Goal: Information Seeking & Learning: Check status

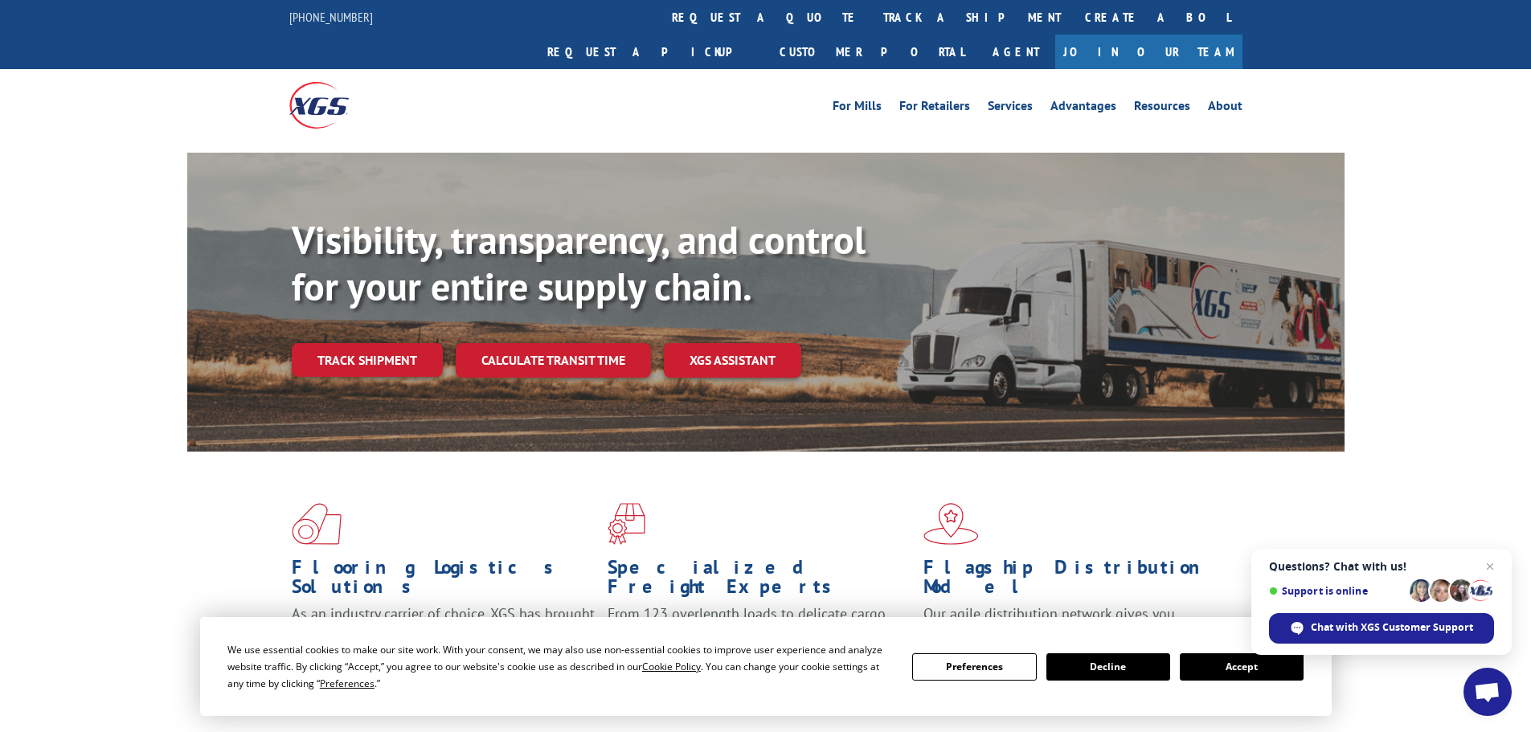
drag, startPoint x: 407, startPoint y: 331, endPoint x: 436, endPoint y: 330, distance: 28.1
click at [407, 343] on link "Track shipment" at bounding box center [367, 360] width 151 height 34
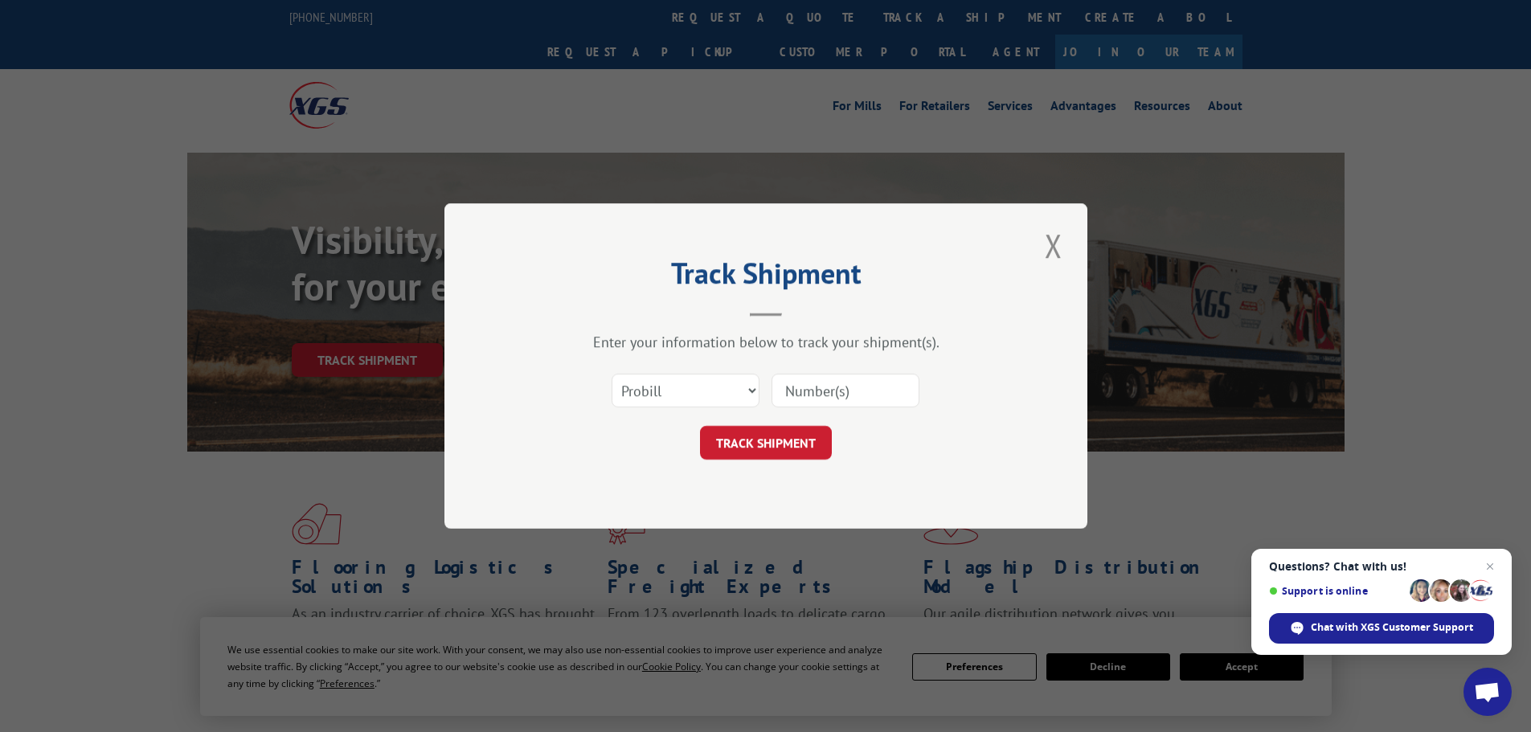
click at [787, 385] on input at bounding box center [845, 391] width 148 height 34
paste input "17224877"
type input "17224877"
drag, startPoint x: 798, startPoint y: 440, endPoint x: 1129, endPoint y: 454, distance: 331.4
click at [799, 439] on button "TRACK SHIPMENT" at bounding box center [766, 443] width 132 height 34
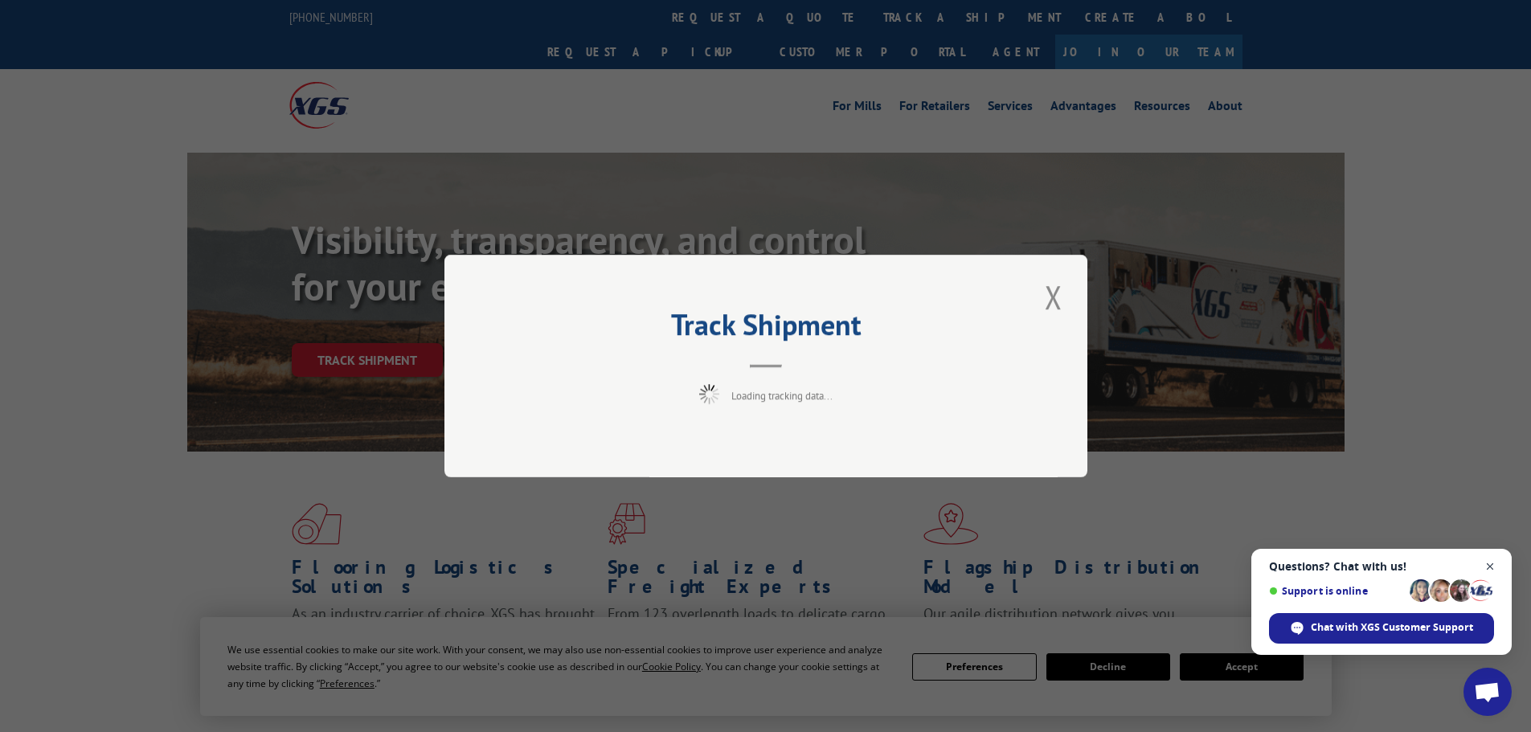
click at [1496, 566] on span "Open chat" at bounding box center [1490, 567] width 20 height 20
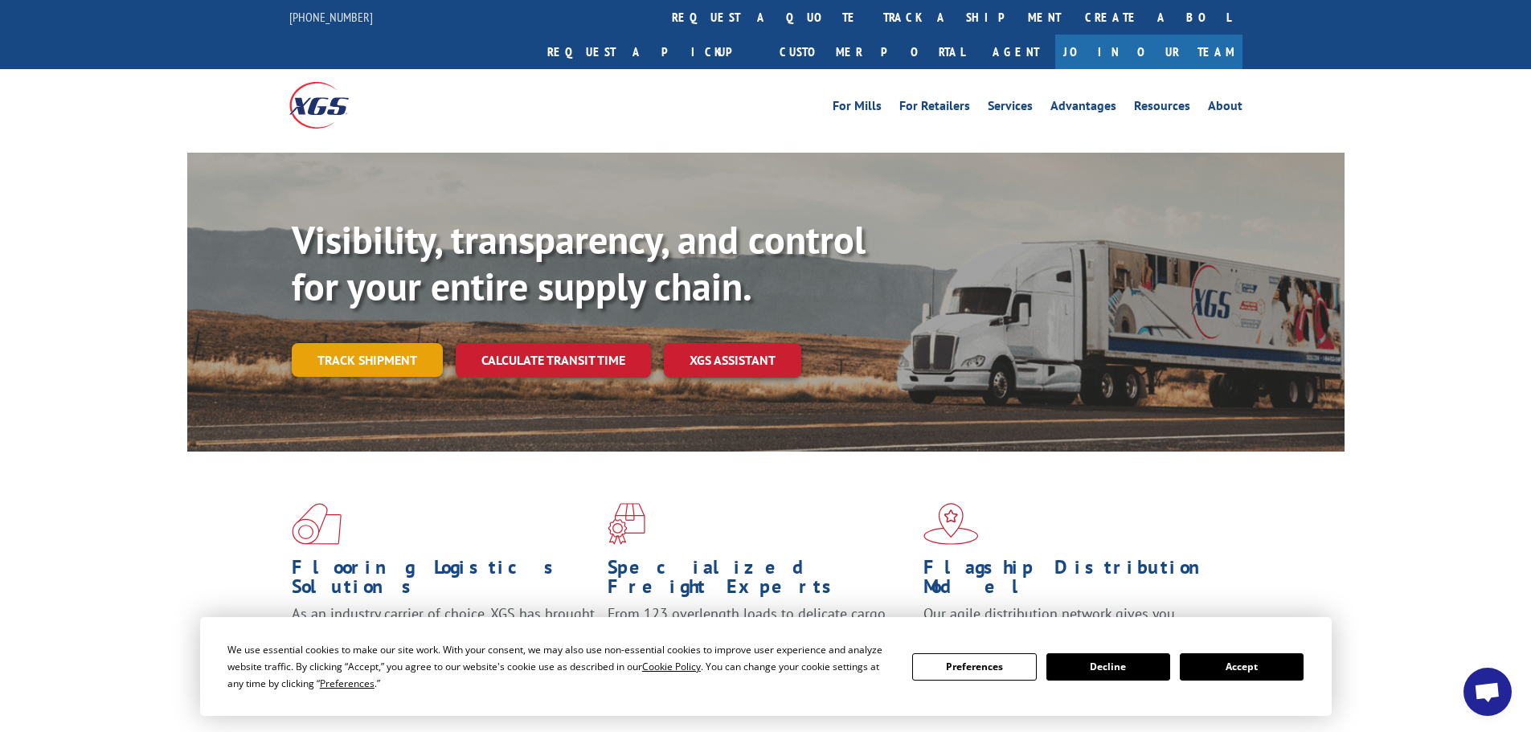
click at [402, 343] on link "Track shipment" at bounding box center [367, 360] width 151 height 34
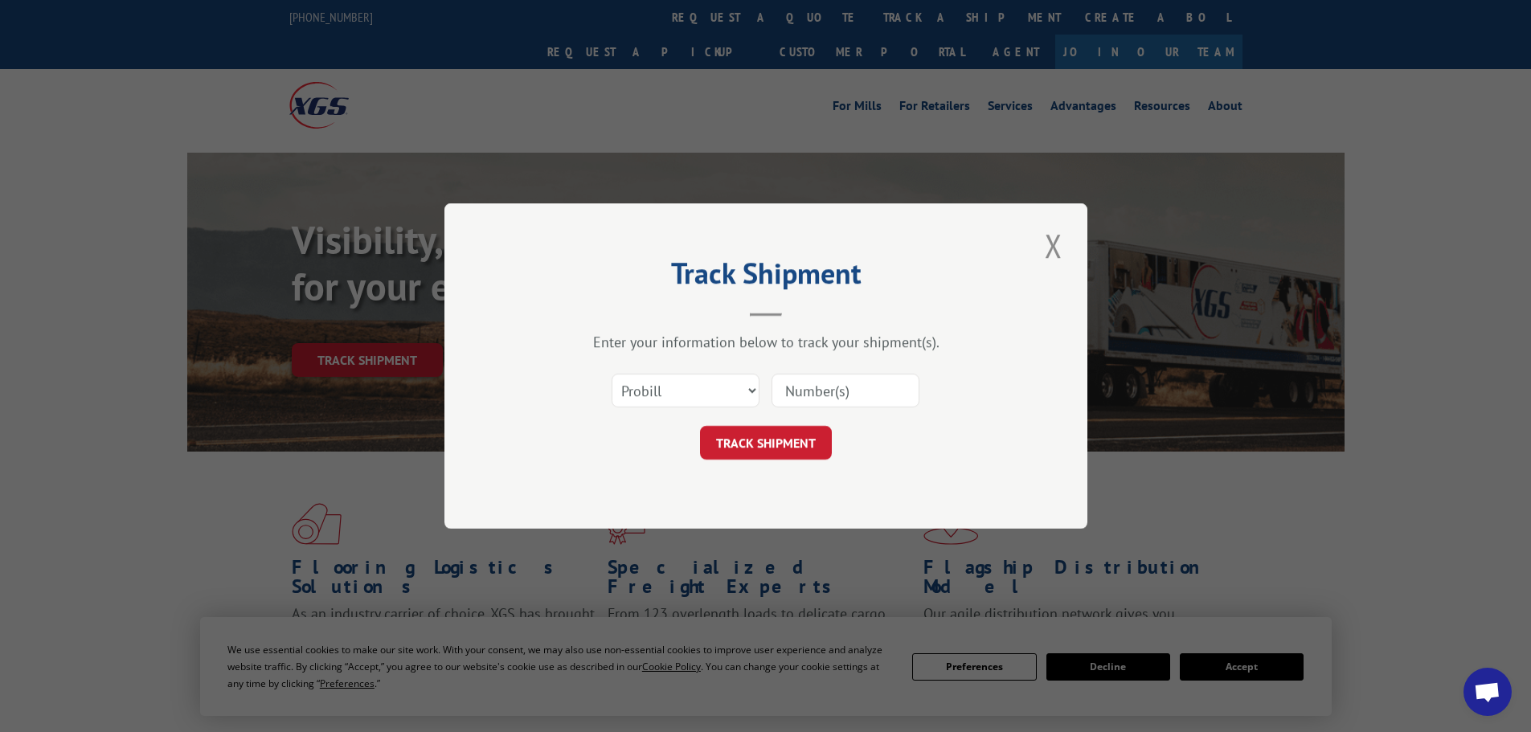
click at [814, 395] on input at bounding box center [845, 391] width 148 height 34
paste input "17463046"
type input "17463046"
click at [787, 436] on button "TRACK SHIPMENT" at bounding box center [766, 443] width 132 height 34
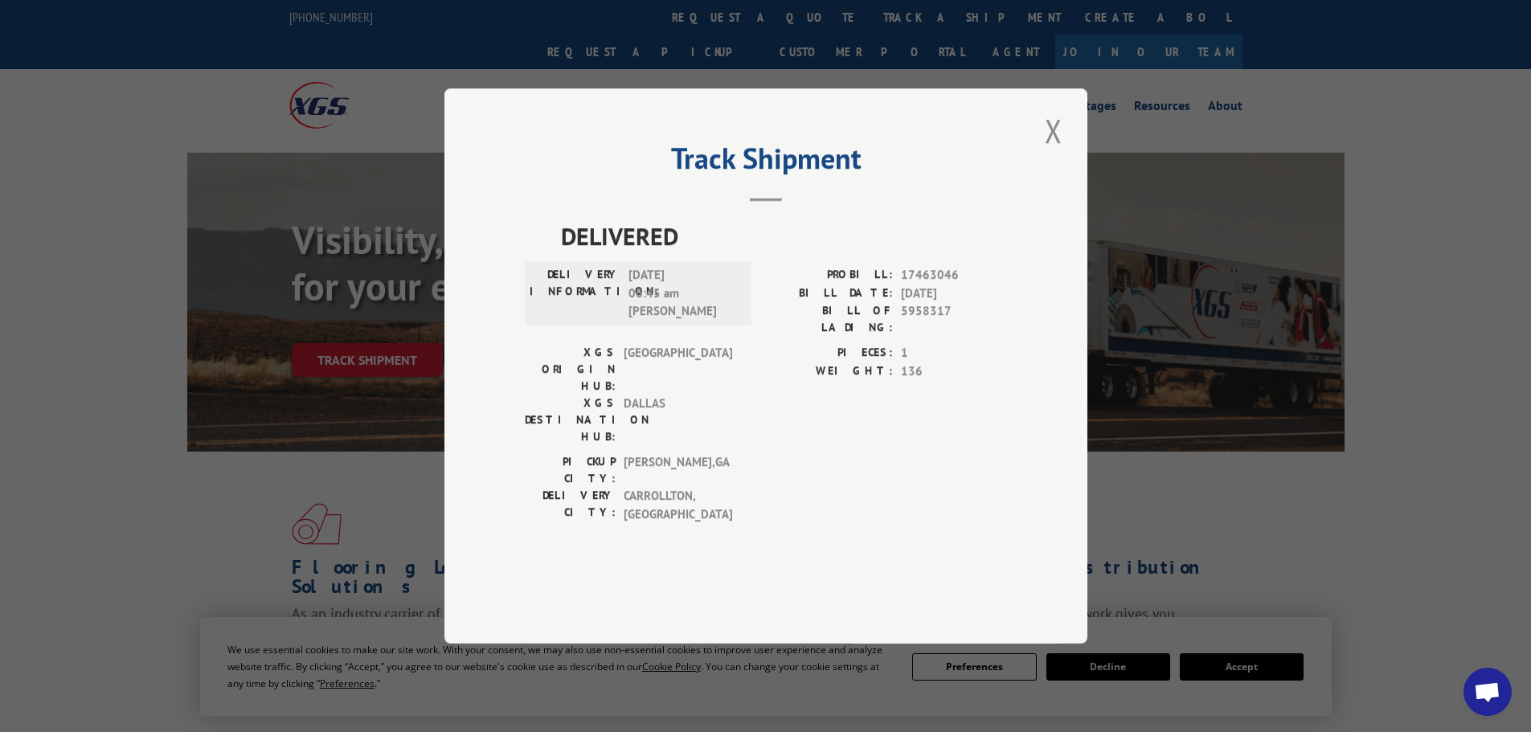
click at [1280, 483] on div "Track Shipment DELIVERED DELIVERY INFORMATION: 08/14/2025 06:45 am JOSE D PROBI…" at bounding box center [765, 366] width 1531 height 732
